Goal: Task Accomplishment & Management: Manage account settings

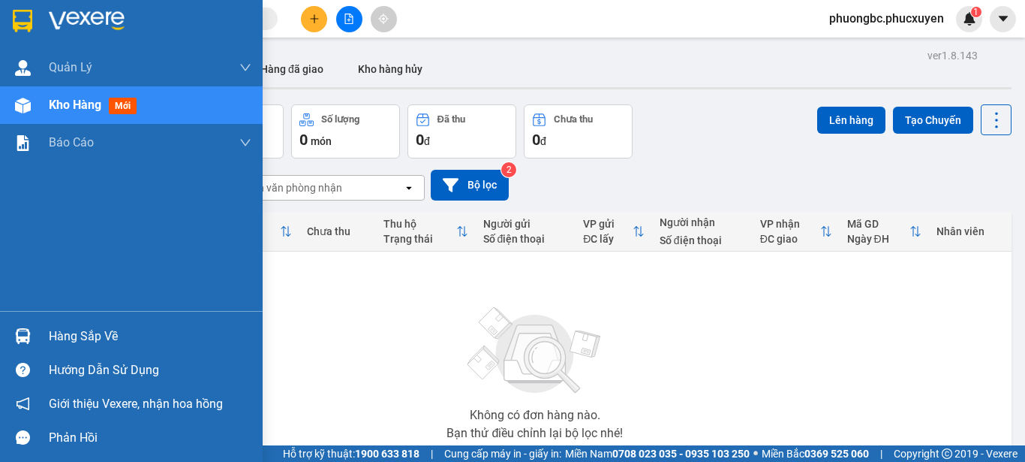
click at [95, 334] on div "Hàng sắp về" at bounding box center [150, 336] width 203 height 23
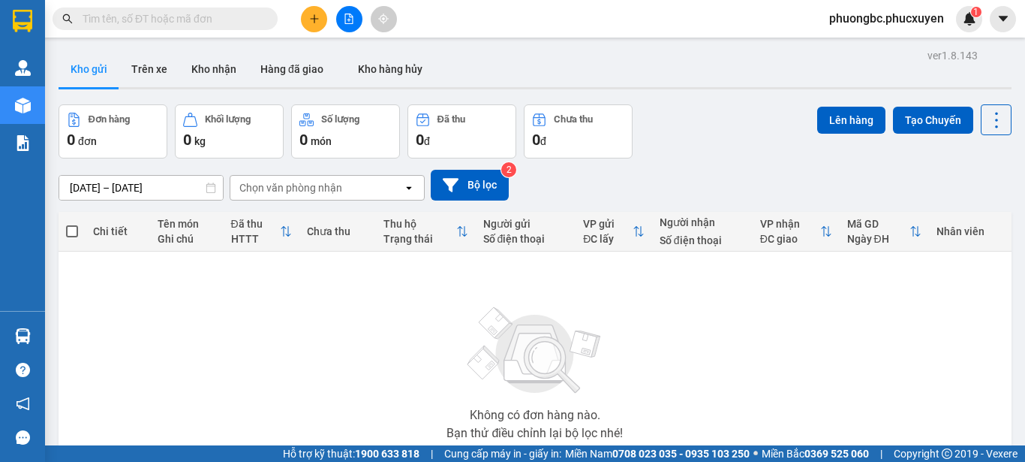
click at [787, 356] on section "Kết quả tìm kiếm ( 0 ) Bộ lọc No Data phuongbc.phucxuyen 1 Quản Lý Quản lý giao…" at bounding box center [512, 231] width 1025 height 462
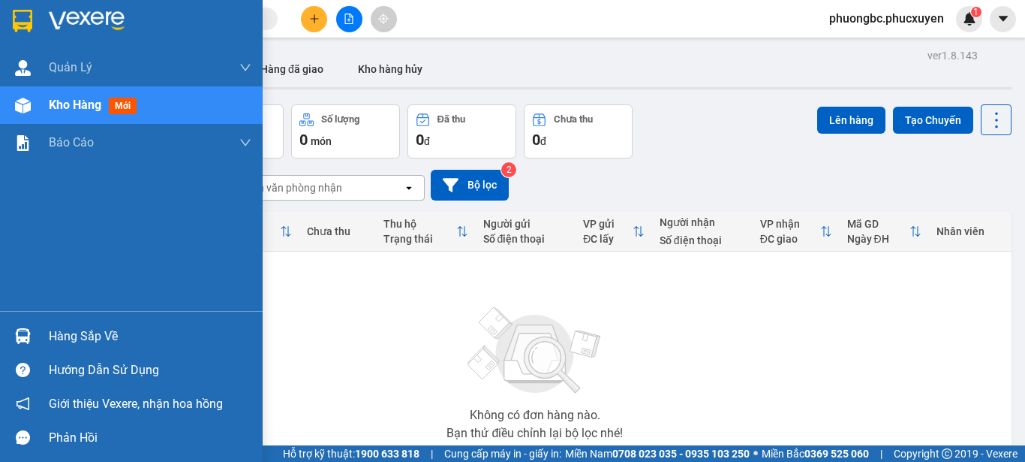
click at [68, 336] on div "Hàng sắp về" at bounding box center [150, 336] width 203 height 23
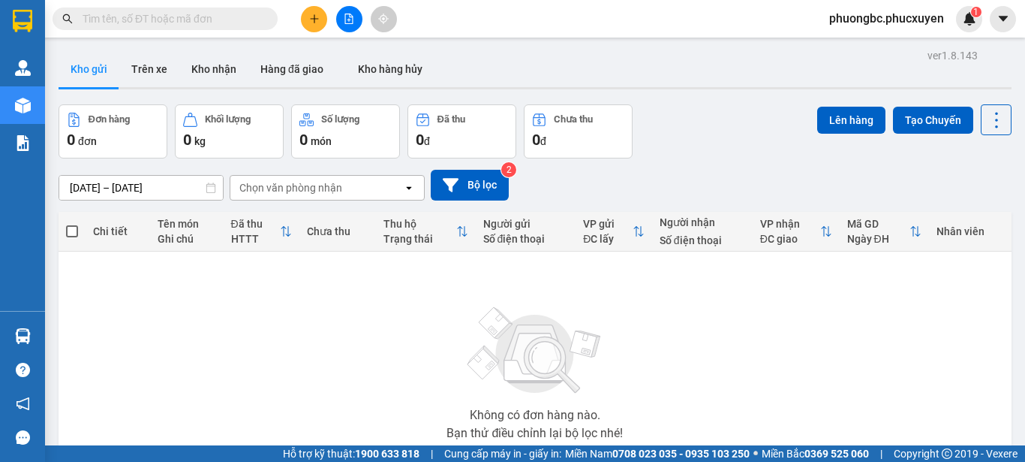
click at [784, 335] on section "Kết quả tìm kiếm ( 0 ) Bộ lọc No Data phuongbc.phucxuyen 1 Quản Lý Quản lý giao…" at bounding box center [512, 231] width 1025 height 462
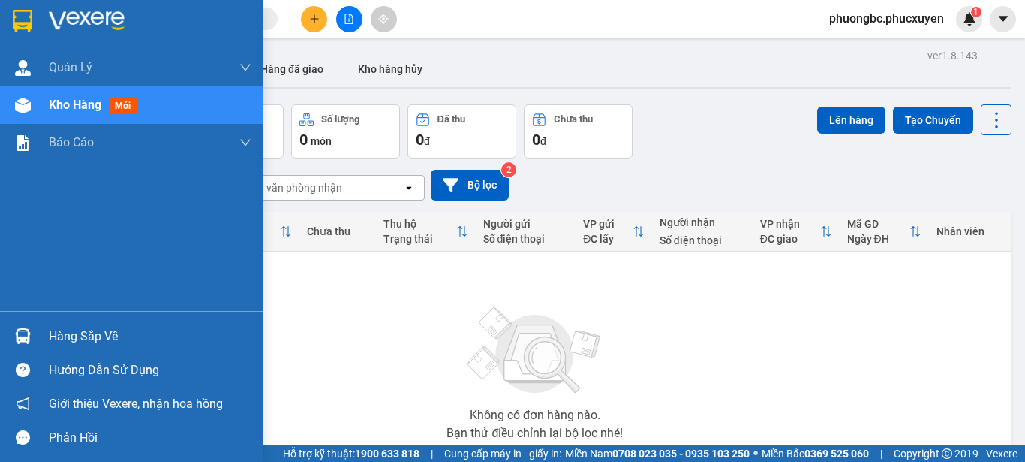
click at [65, 335] on div "Hàng sắp về" at bounding box center [150, 336] width 203 height 23
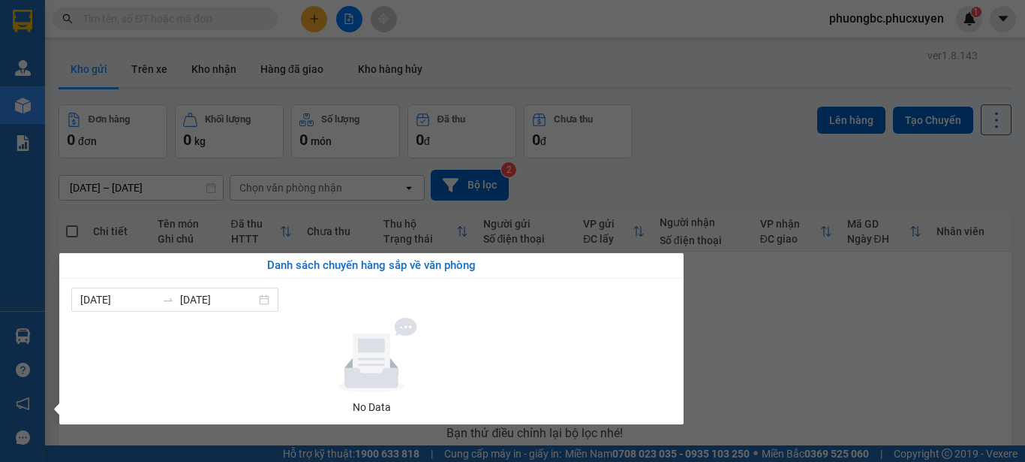
click at [815, 337] on section "Kết quả tìm kiếm ( 0 ) Bộ lọc No Data phuongbc.phucxuyen 1 Quản Lý Quản lý giao…" at bounding box center [512, 231] width 1025 height 462
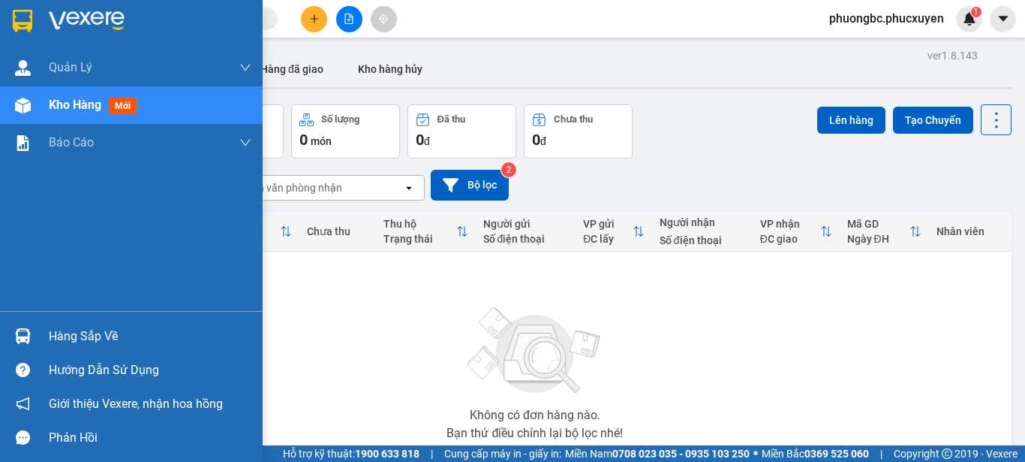
click at [68, 336] on div "Hàng sắp về" at bounding box center [150, 336] width 203 height 23
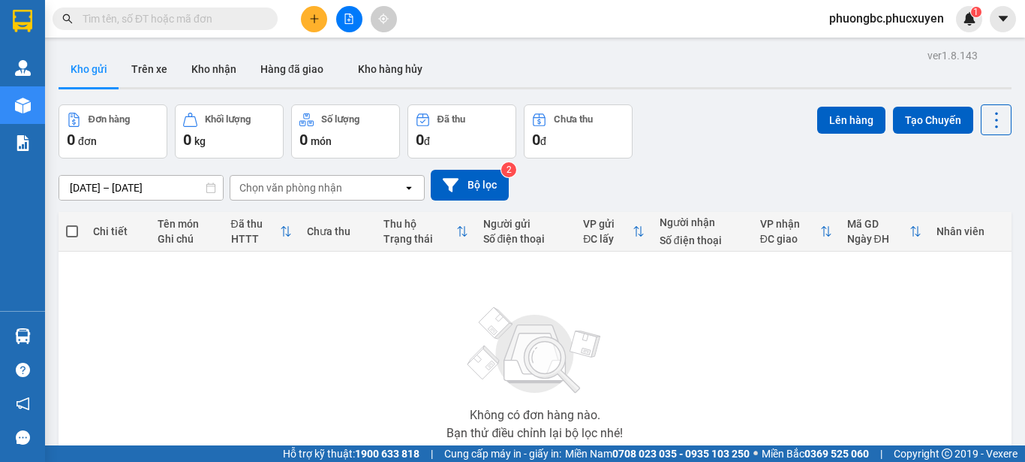
click at [781, 346] on section "Kết quả tìm kiếm ( 0 ) Bộ lọc No Data phuongbc.phucxuyen 1 Quản Lý Quản lý giao…" at bounding box center [512, 231] width 1025 height 462
click at [212, 68] on button "Kho nhận" at bounding box center [213, 69] width 69 height 36
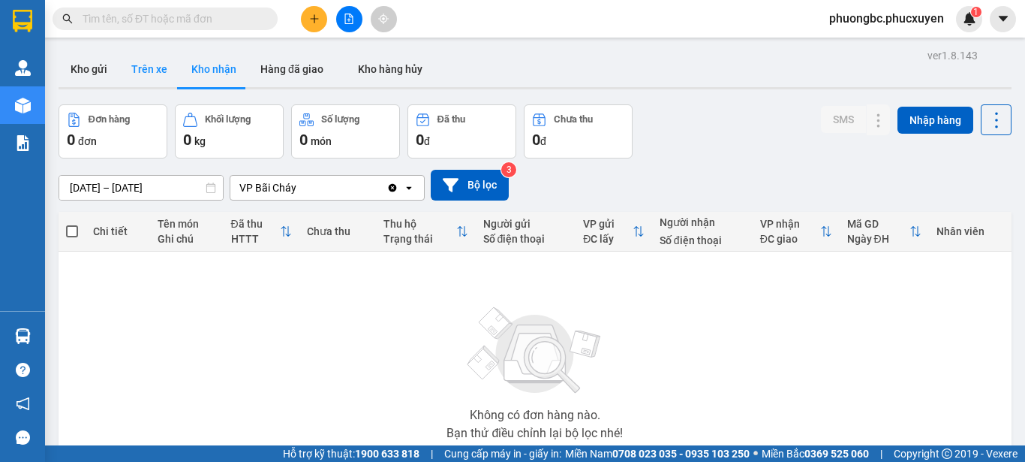
click at [151, 71] on button "Trên xe" at bounding box center [149, 69] width 60 height 36
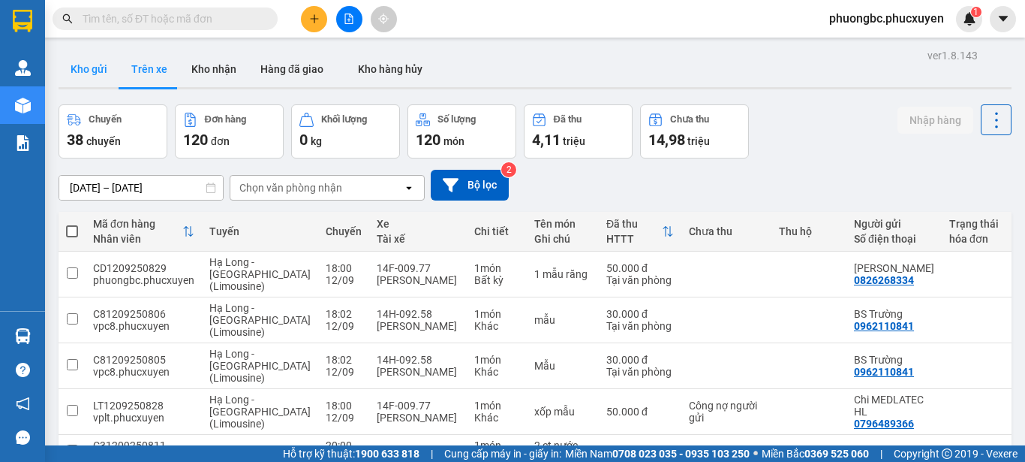
click at [88, 69] on button "Kho gửi" at bounding box center [89, 69] width 61 height 36
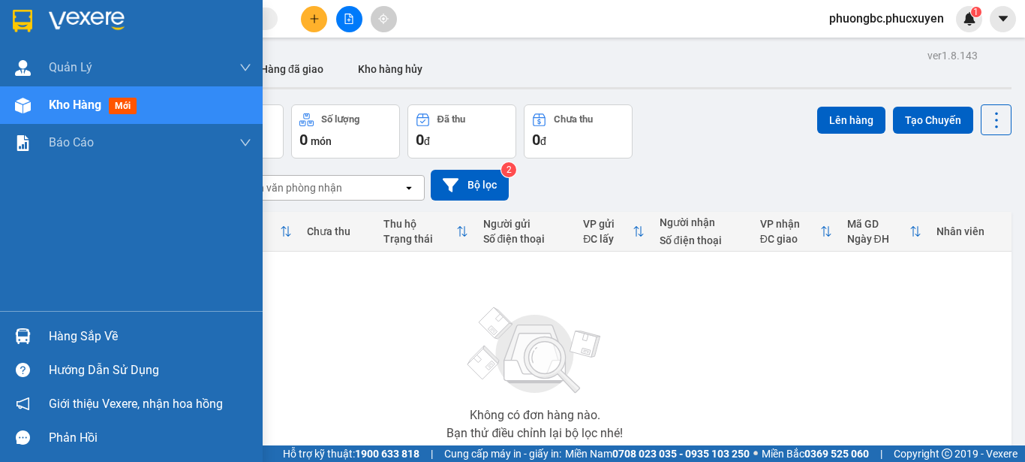
click at [61, 335] on div "Hàng sắp về" at bounding box center [150, 336] width 203 height 23
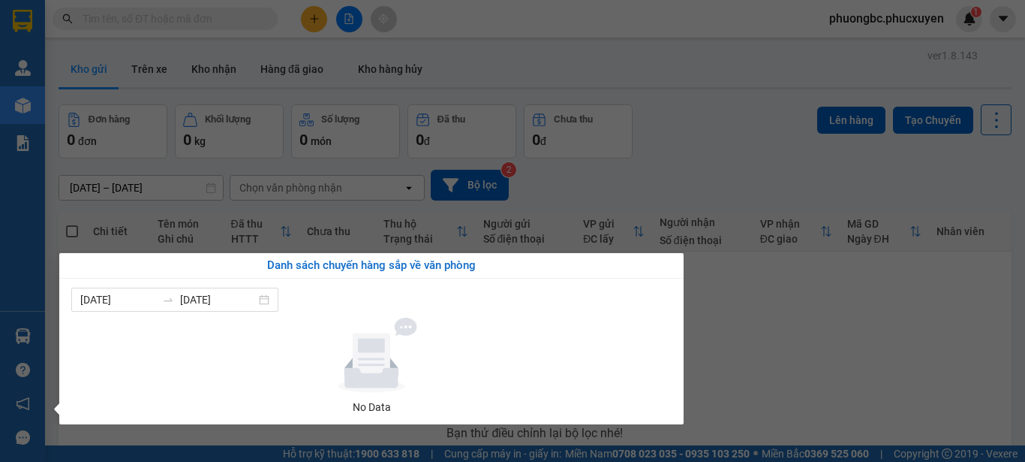
click at [712, 141] on section "Kết quả tìm kiếm ( 0 ) Bộ lọc No Data phuongbc.phucxuyen 1 Quản Lý Quản lý giao…" at bounding box center [512, 231] width 1025 height 462
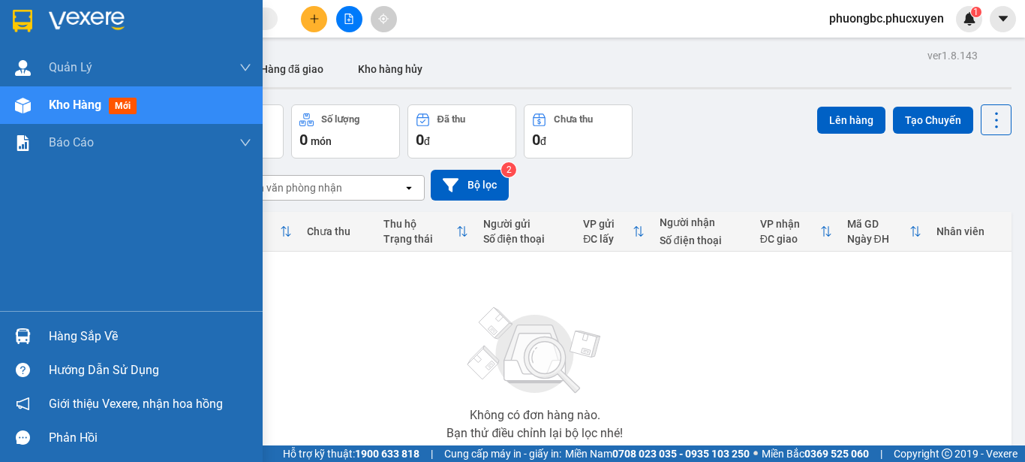
click at [89, 336] on div "Hàng sắp về" at bounding box center [150, 336] width 203 height 23
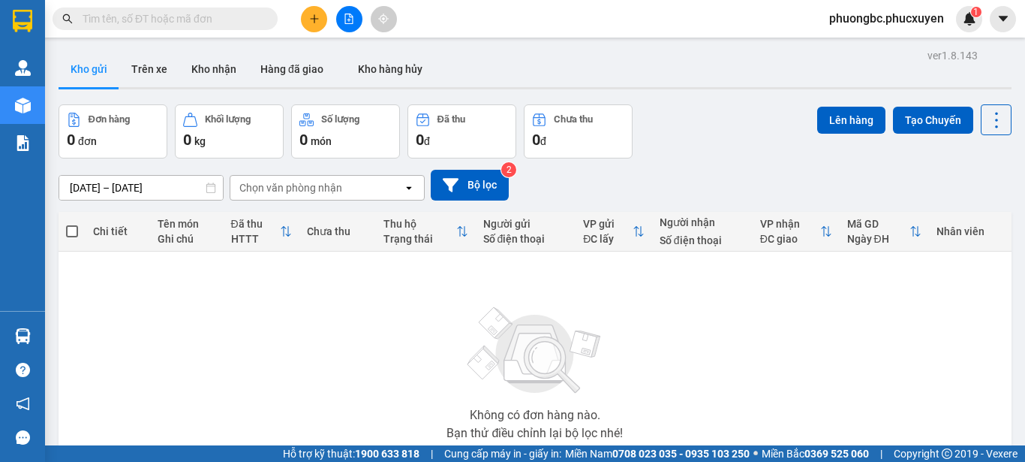
click at [846, 327] on section "Kết quả tìm kiếm ( 0 ) Bộ lọc No Data phuongbc.phucxuyen 1 Quản Lý Quản lý giao…" at bounding box center [512, 231] width 1025 height 462
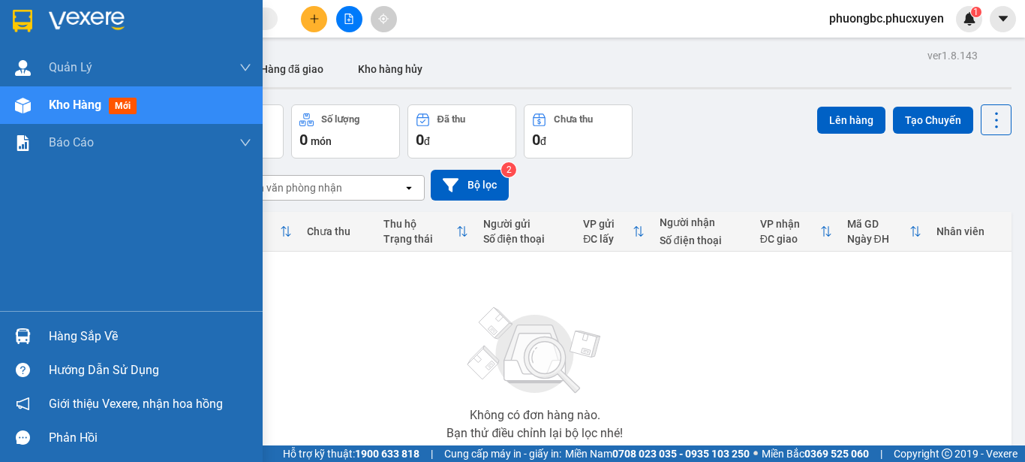
click at [70, 330] on div "Hàng sắp về" at bounding box center [150, 336] width 203 height 23
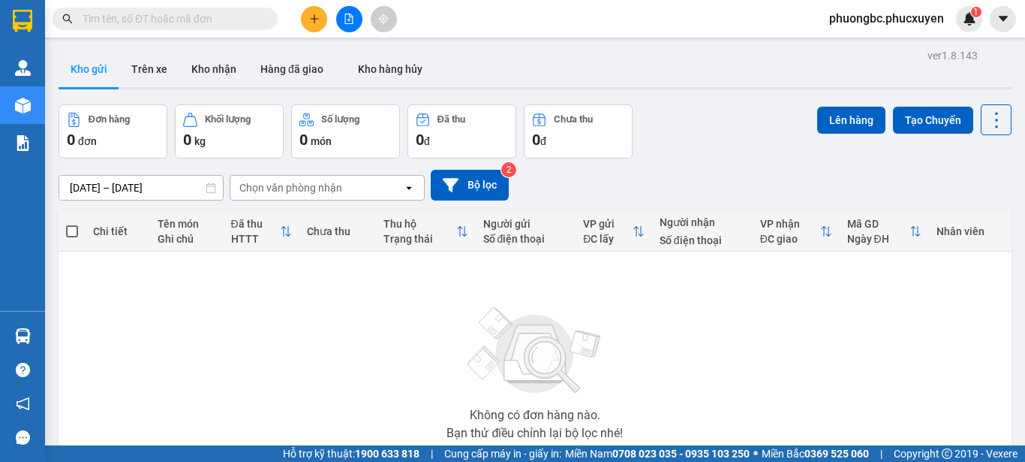
click at [815, 315] on section "Kết quả tìm kiếm ( 0 ) Bộ lọc No Data phuongbc.phucxuyen 1 Quản Lý Quản lý giao…" at bounding box center [512, 231] width 1025 height 462
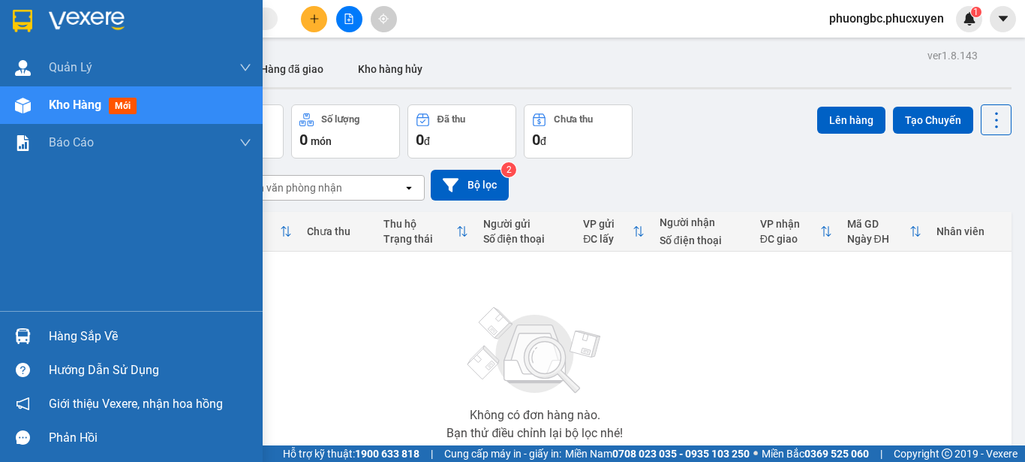
click at [67, 335] on div "Hàng sắp về" at bounding box center [150, 336] width 203 height 23
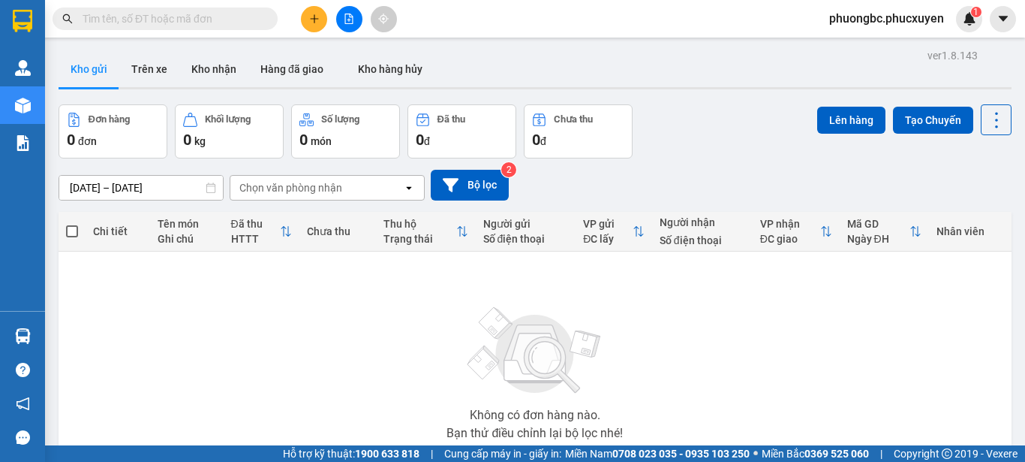
click at [796, 357] on section "Kết quả tìm kiếm ( 0 ) Bộ lọc No Data phuongbc.phucxuyen 1 Quản Lý Quản lý giao…" at bounding box center [512, 231] width 1025 height 462
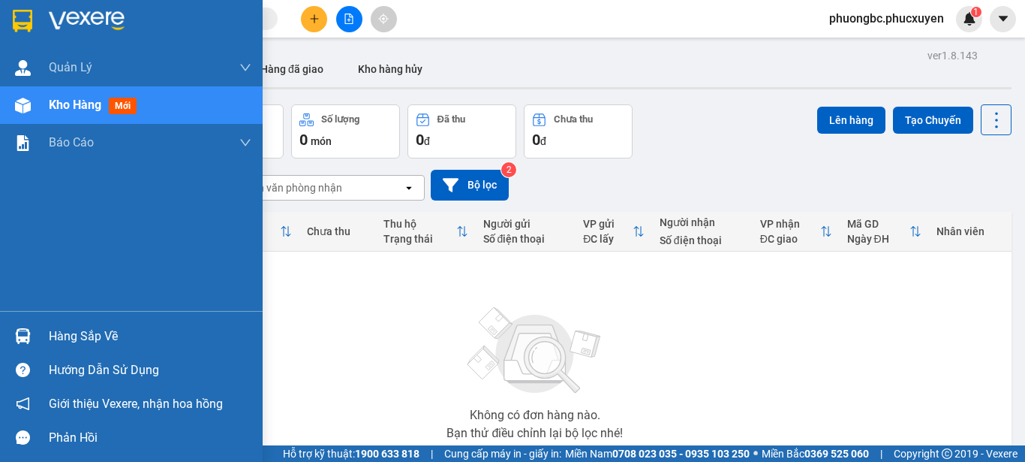
click at [64, 336] on div "Hàng sắp về" at bounding box center [150, 336] width 203 height 23
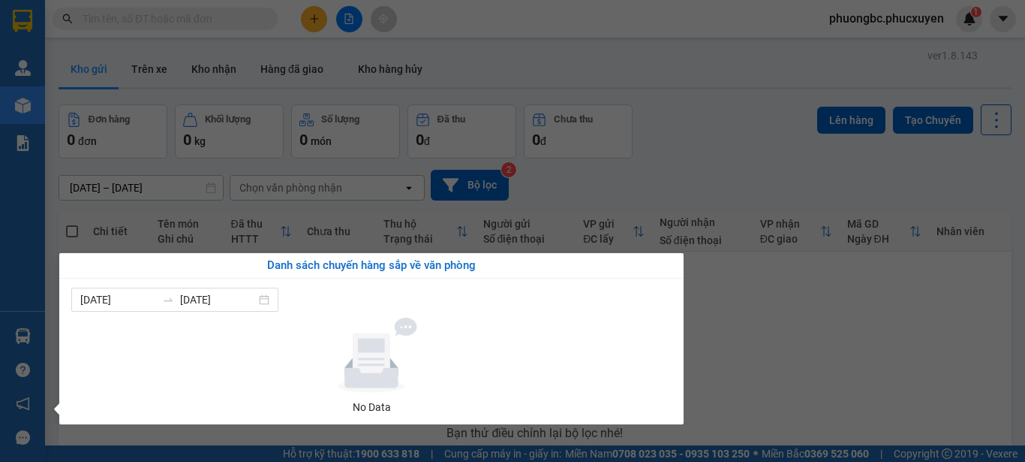
click at [754, 351] on section "Kết quả tìm kiếm ( 0 ) Bộ lọc No Data phuongbc.phucxuyen 1 Quản Lý Quản lý giao…" at bounding box center [512, 231] width 1025 height 462
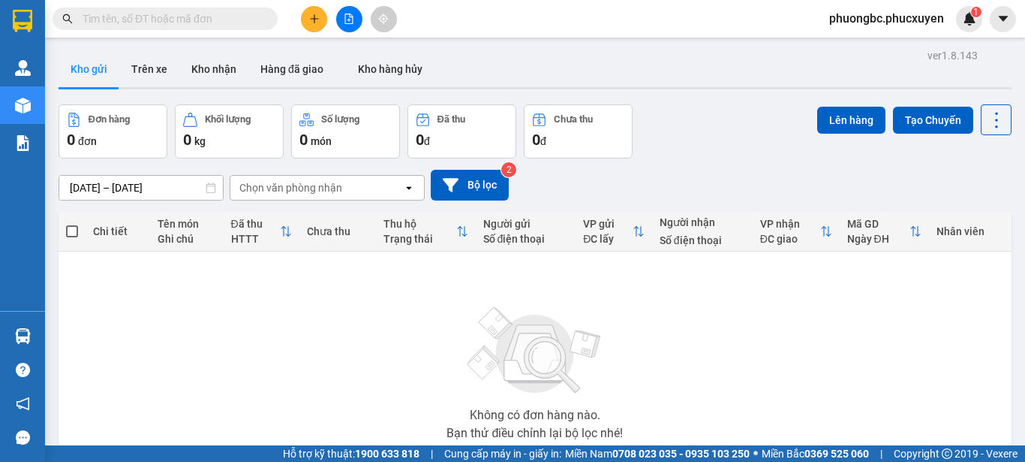
click at [890, 19] on span "phuongbc.phucxuyen" at bounding box center [886, 18] width 139 height 19
click at [871, 44] on span "Đăng xuất" at bounding box center [893, 46] width 109 height 17
